Goal: Task Accomplishment & Management: Manage account settings

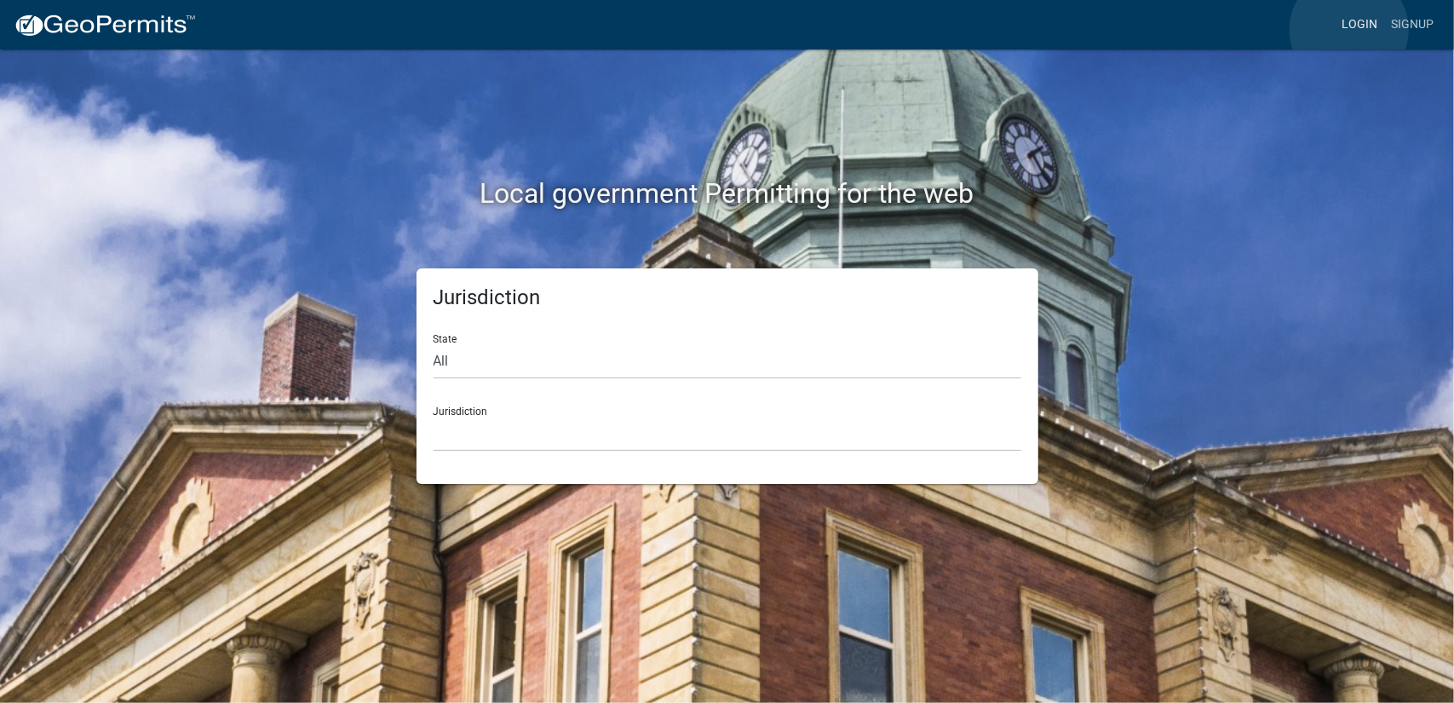
click at [1349, 30] on link "Login" at bounding box center [1358, 25] width 49 height 32
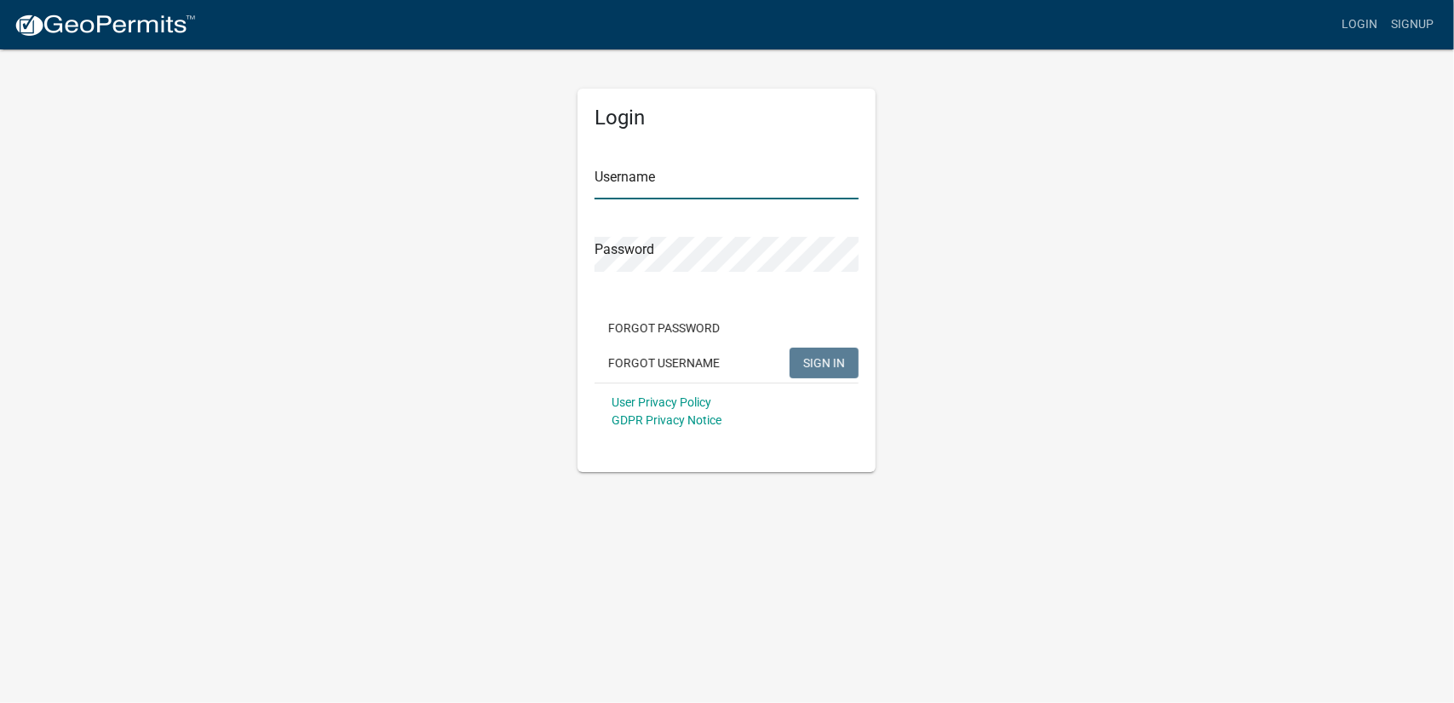
type input "[PERSON_NAME].arp"
click at [772, 192] on input "[PERSON_NAME].arp" at bounding box center [726, 181] width 264 height 35
click at [846, 357] on button "SIGN IN" at bounding box center [823, 362] width 69 height 31
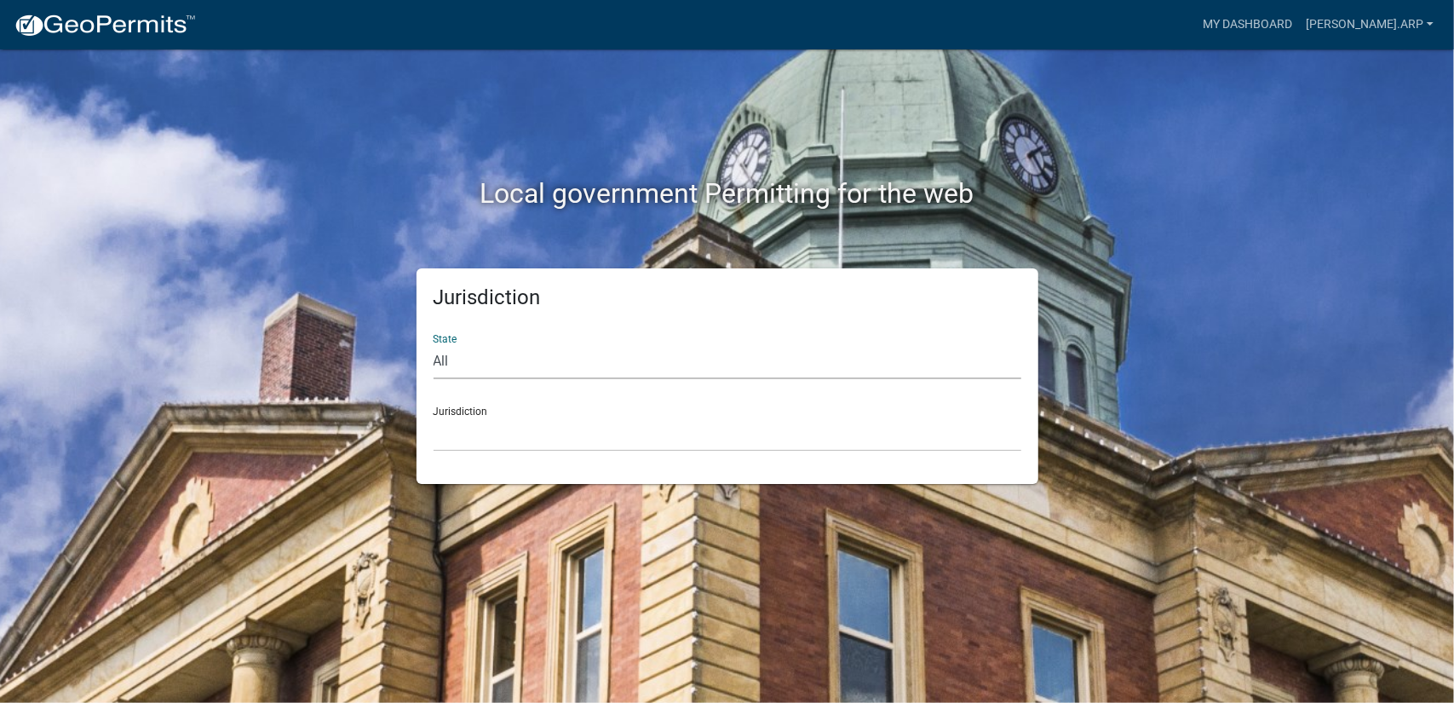
click at [616, 350] on select "All [US_STATE] [US_STATE] [US_STATE] [US_STATE] [US_STATE] [US_STATE] [US_STATE…" at bounding box center [727, 361] width 588 height 35
select select "[US_STATE]"
click at [433, 344] on select "All [US_STATE] [US_STATE] [US_STATE] [US_STATE] [US_STATE] [US_STATE] [US_STATE…" at bounding box center [727, 361] width 588 height 35
drag, startPoint x: 610, startPoint y: 371, endPoint x: 554, endPoint y: 439, distance: 87.7
click at [554, 439] on select "[GEOGRAPHIC_DATA], [US_STATE][PERSON_NAME][GEOGRAPHIC_DATA], [US_STATE][PERSON_…" at bounding box center [727, 433] width 588 height 35
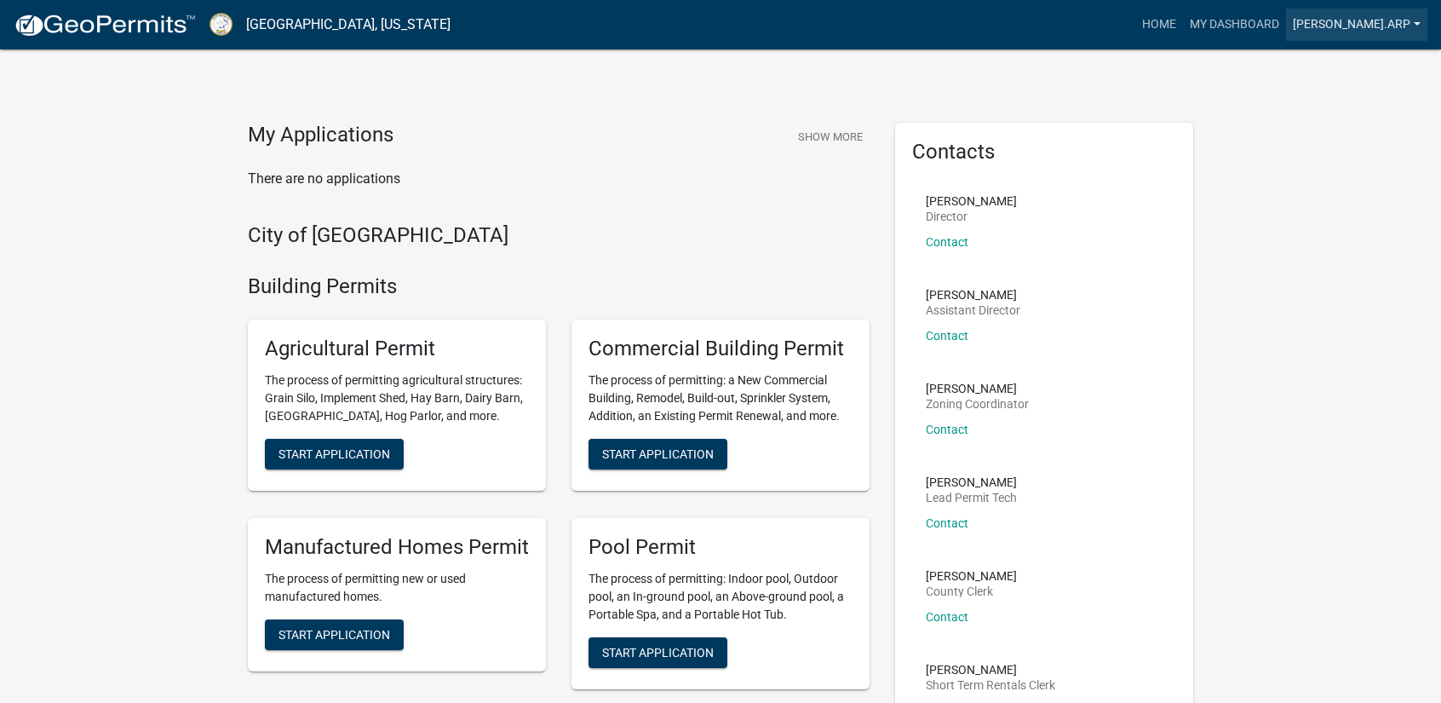
click at [1388, 27] on link "[PERSON_NAME].arp" at bounding box center [1356, 25] width 141 height 32
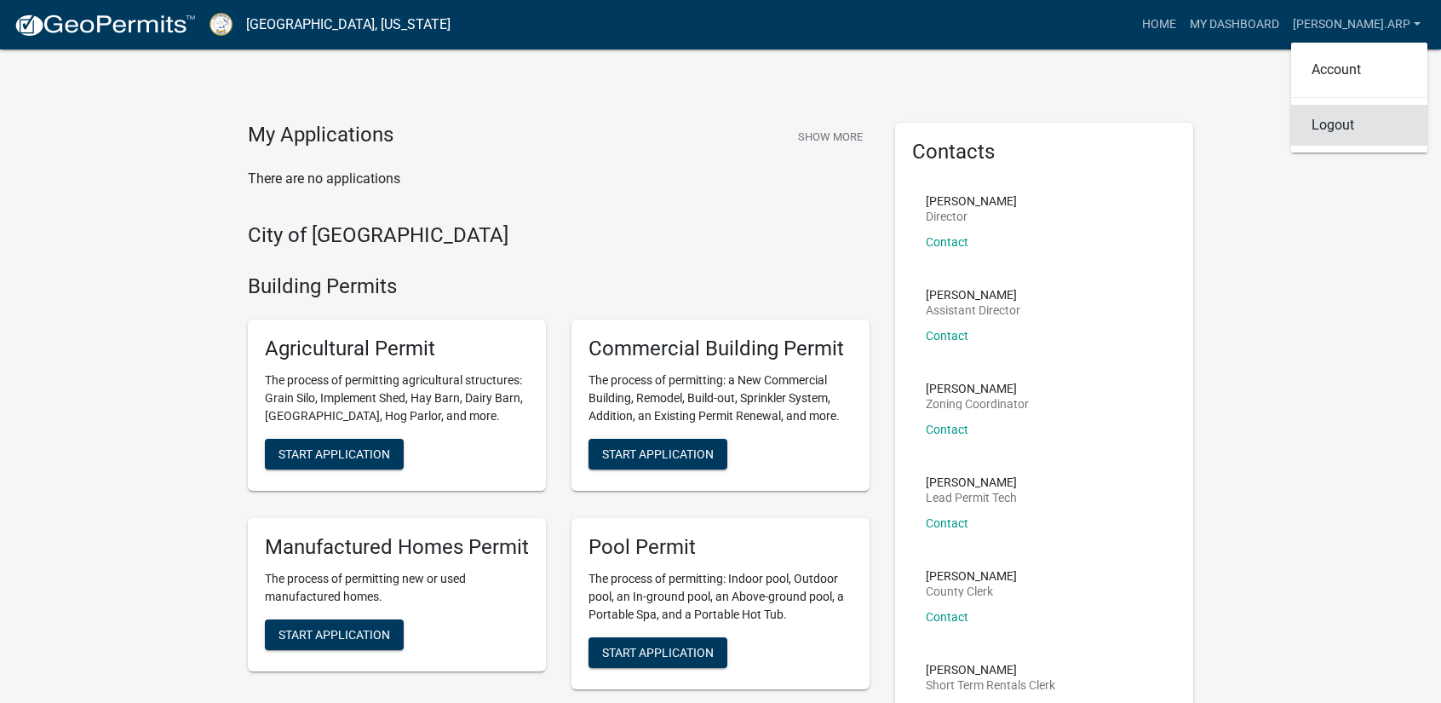
click at [1369, 123] on link "Logout" at bounding box center [1359, 125] width 136 height 41
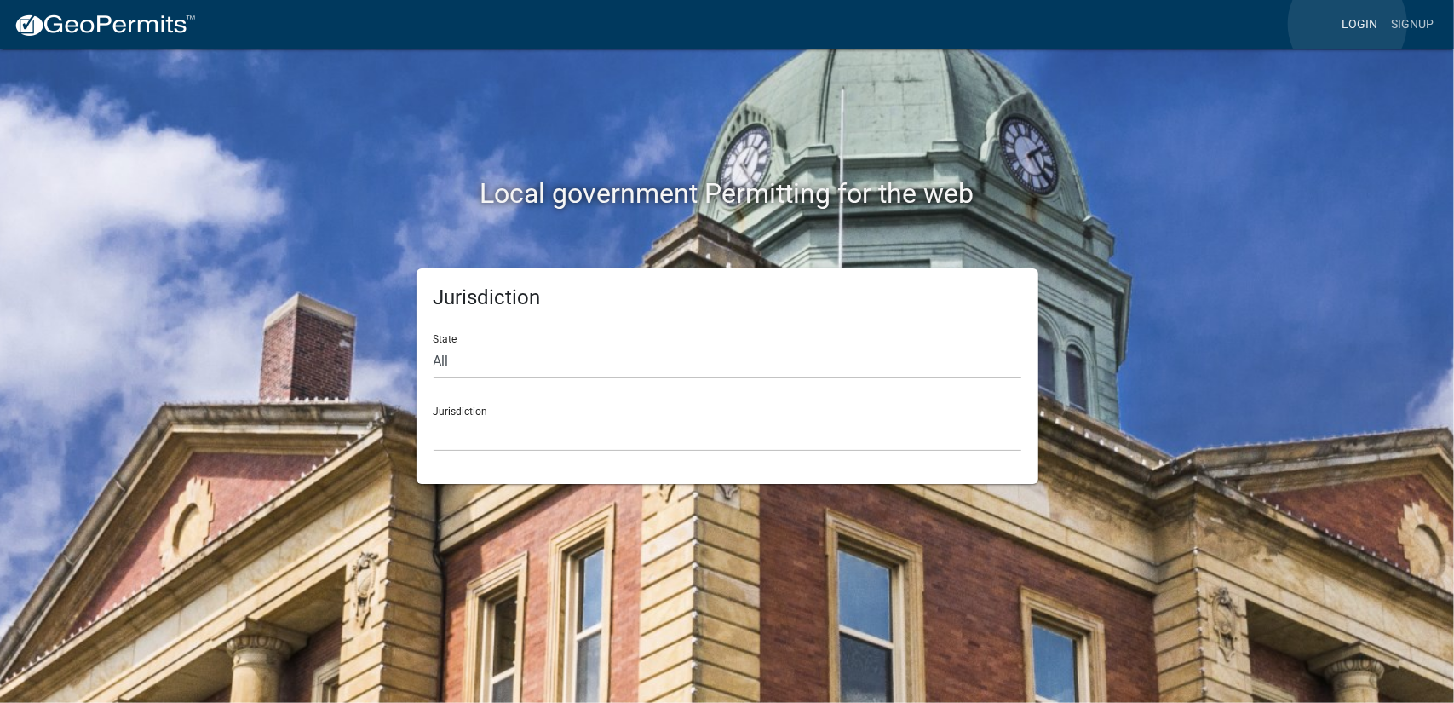
click at [1347, 24] on link "Login" at bounding box center [1358, 25] width 49 height 32
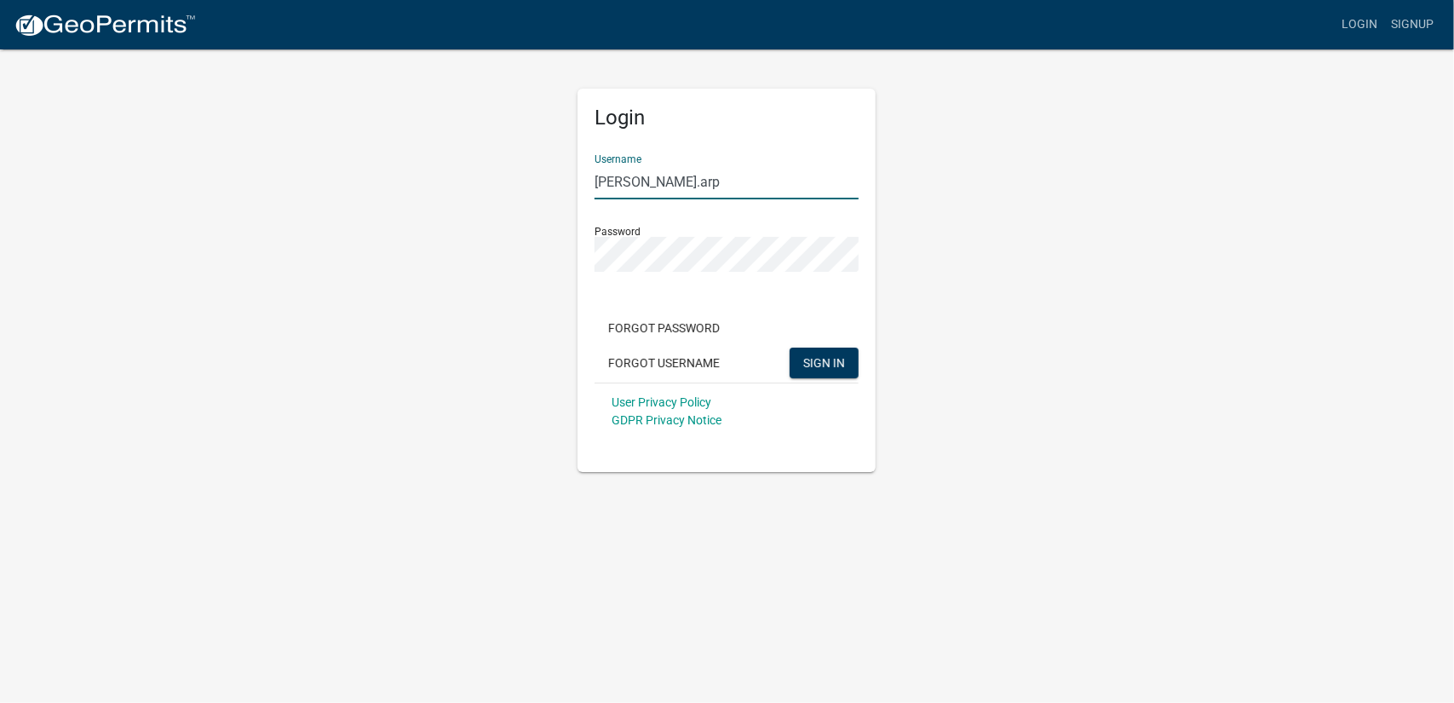
drag, startPoint x: 699, startPoint y: 189, endPoint x: 685, endPoint y: 189, distance: 14.5
click at [685, 189] on input "[PERSON_NAME].arp" at bounding box center [726, 181] width 264 height 35
type input "M"
type input "[PERSON_NAME]"
click at [789, 347] on button "SIGN IN" at bounding box center [823, 362] width 69 height 31
